Goal: Task Accomplishment & Management: Manage account settings

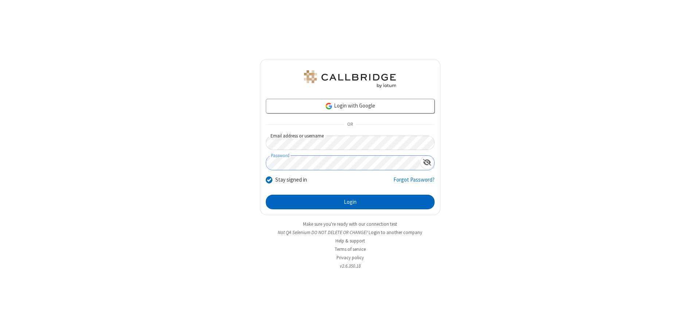
click at [350, 202] on button "Login" at bounding box center [350, 202] width 169 height 15
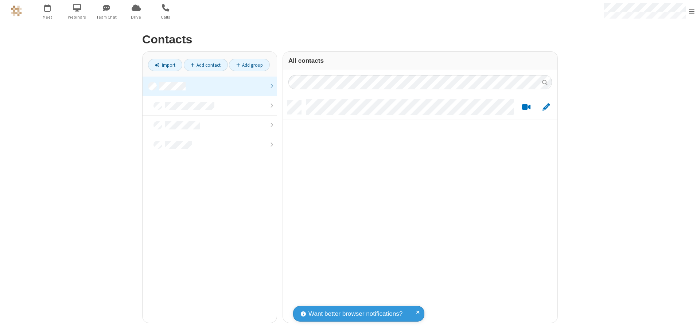
scroll to position [222, 269]
click at [210, 86] on link at bounding box center [210, 87] width 134 height 20
click at [206, 65] on link "Add contact" at bounding box center [206, 65] width 44 height 12
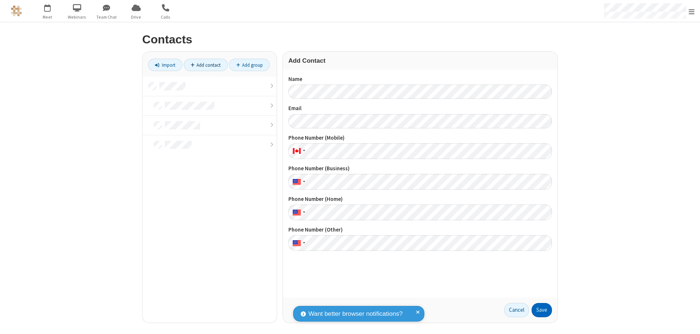
click at [542, 310] on button "Save" at bounding box center [542, 310] width 20 height 15
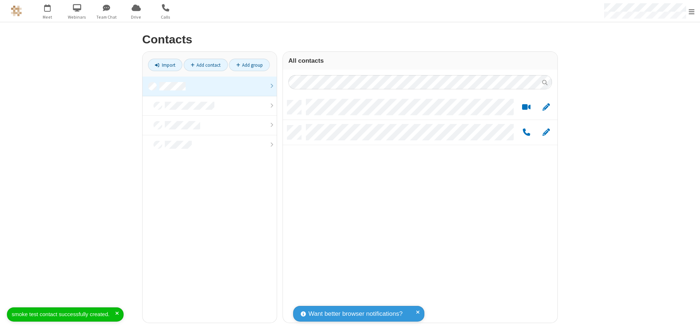
scroll to position [222, 269]
click at [206, 65] on link "Add contact" at bounding box center [206, 65] width 44 height 12
